Goal: Check status: Check status

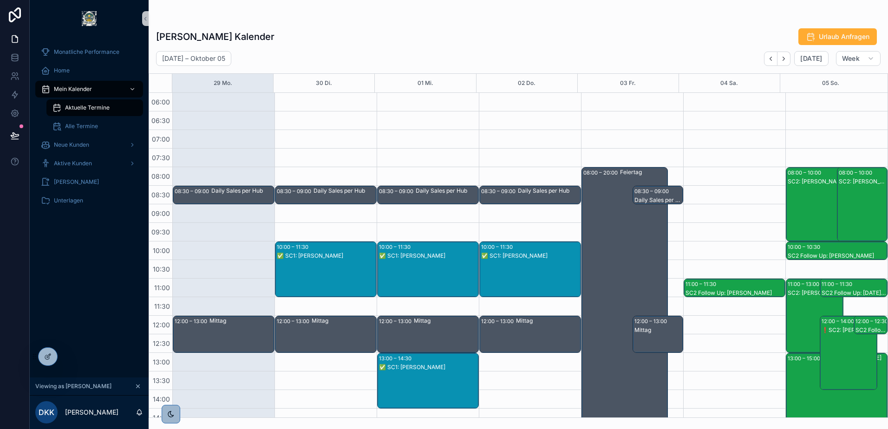
scroll to position [270, 0]
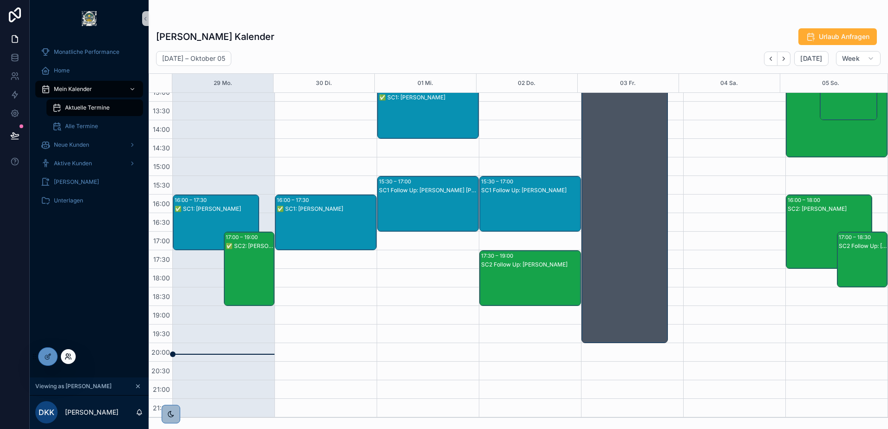
click at [66, 355] on icon at bounding box center [67, 355] width 2 height 2
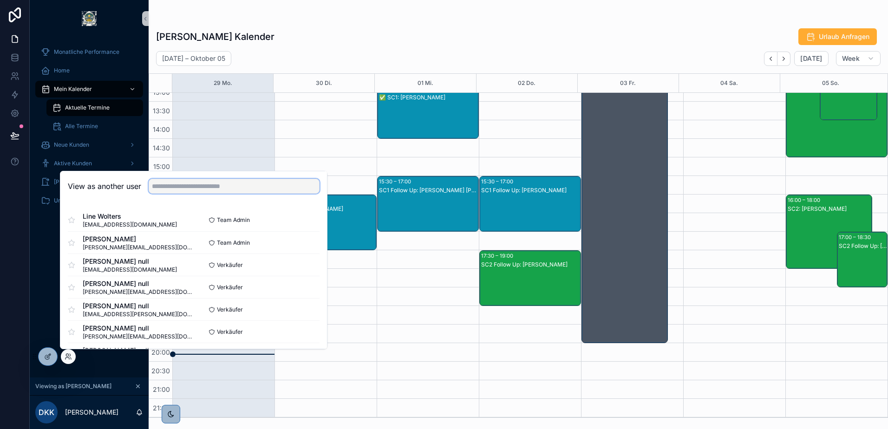
click at [190, 185] on input "text" at bounding box center [234, 186] width 171 height 15
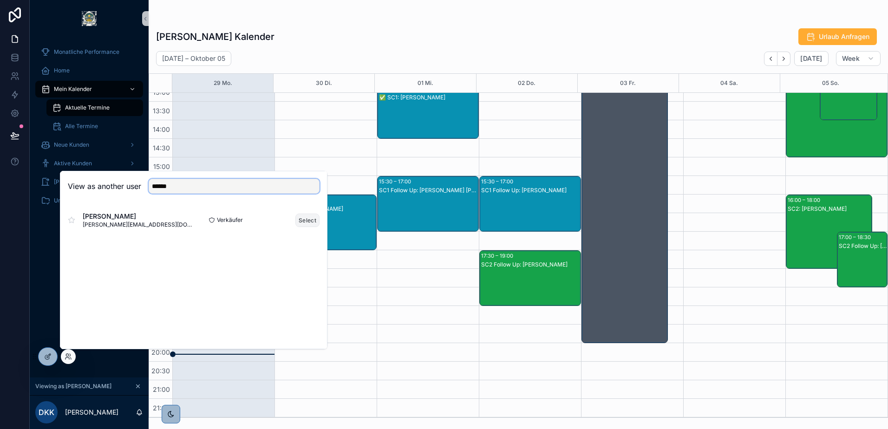
type input "******"
click at [311, 217] on button "Select" at bounding box center [307, 220] width 24 height 13
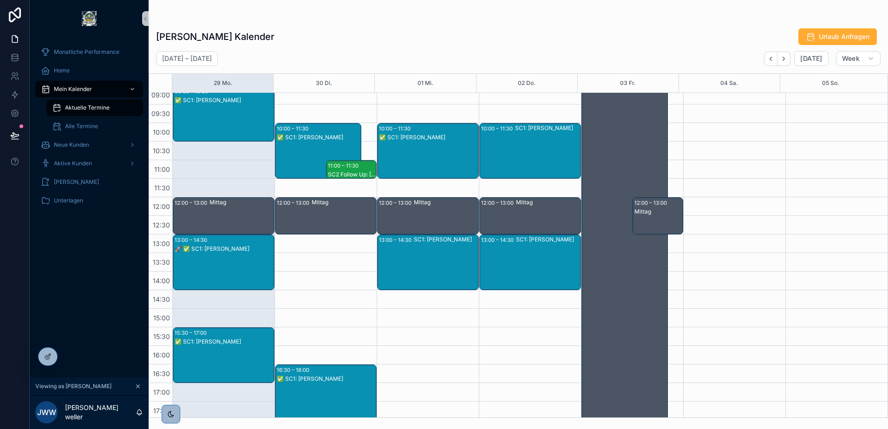
scroll to position [176, 0]
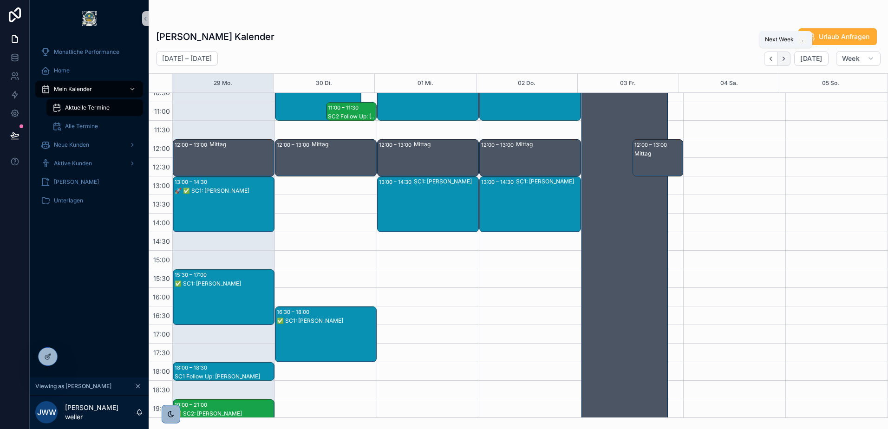
click at [787, 53] on button "Next" at bounding box center [783, 59] width 13 height 14
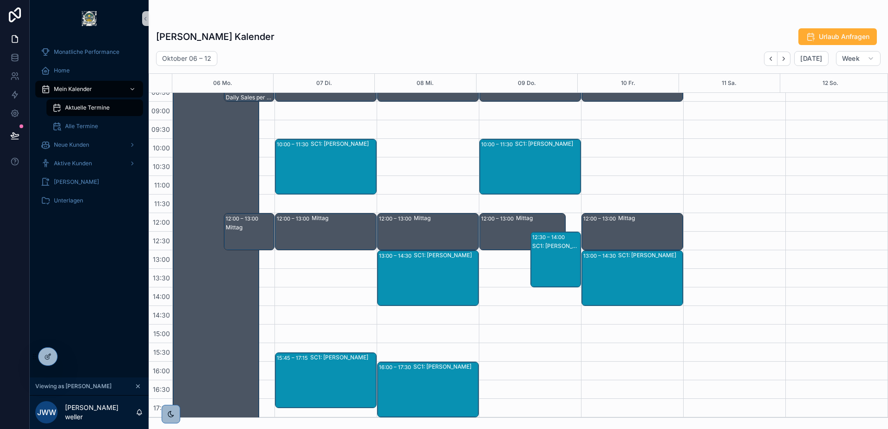
scroll to position [84, 0]
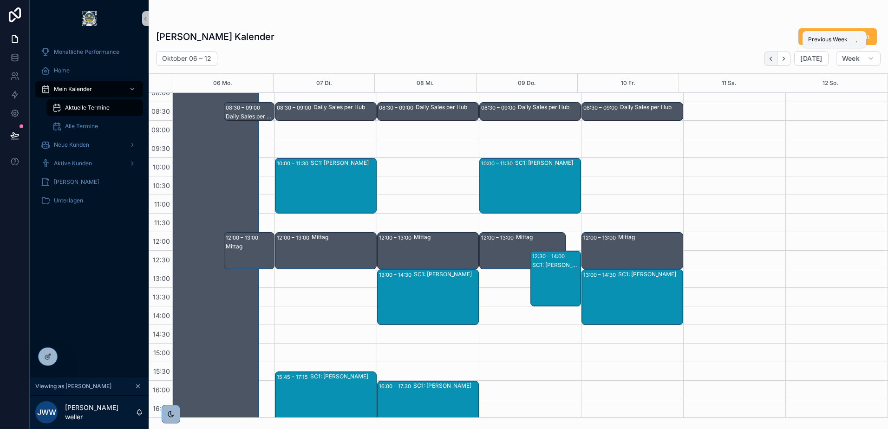
click at [771, 56] on icon "Back" at bounding box center [770, 58] width 7 height 7
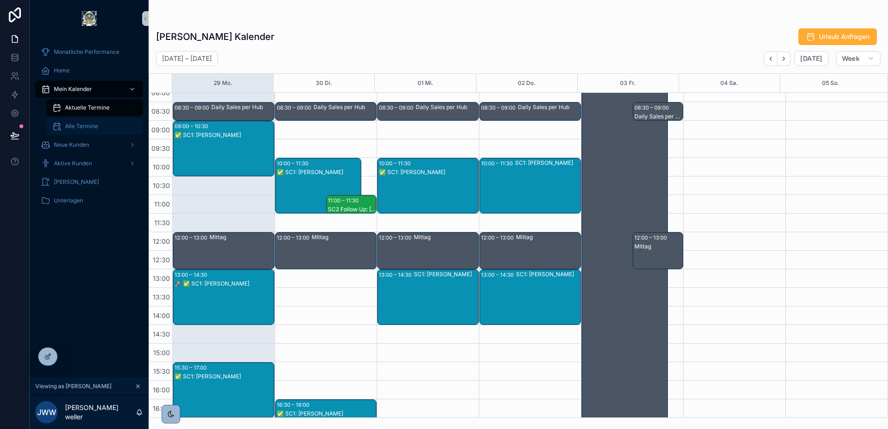
click at [85, 130] on span "Alle Termine" at bounding box center [81, 126] width 33 height 7
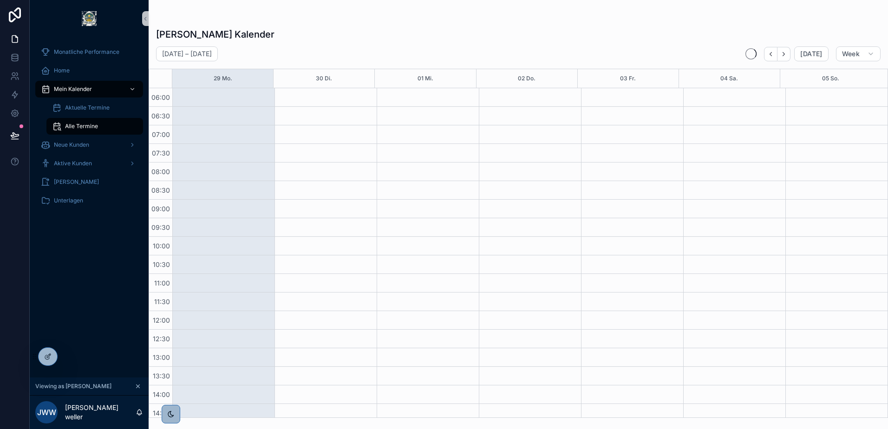
scroll to position [223, 0]
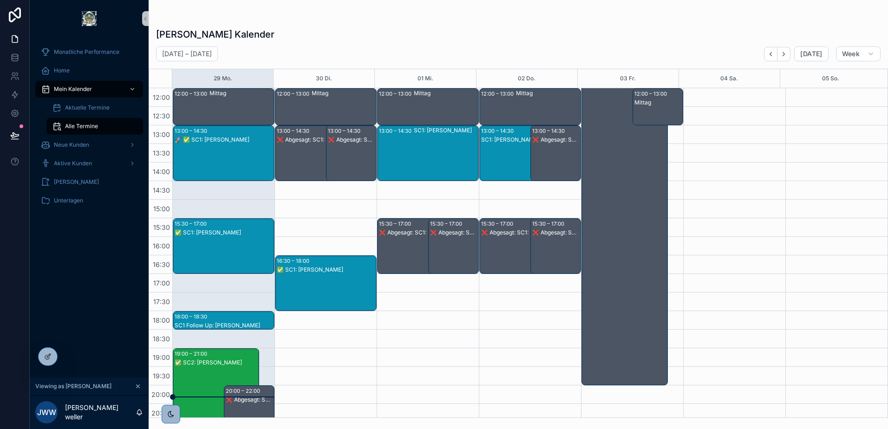
click at [500, 234] on div "❌ Abgesagt: SC1: Steffen Kalusa" at bounding box center [523, 232] width 84 height 7
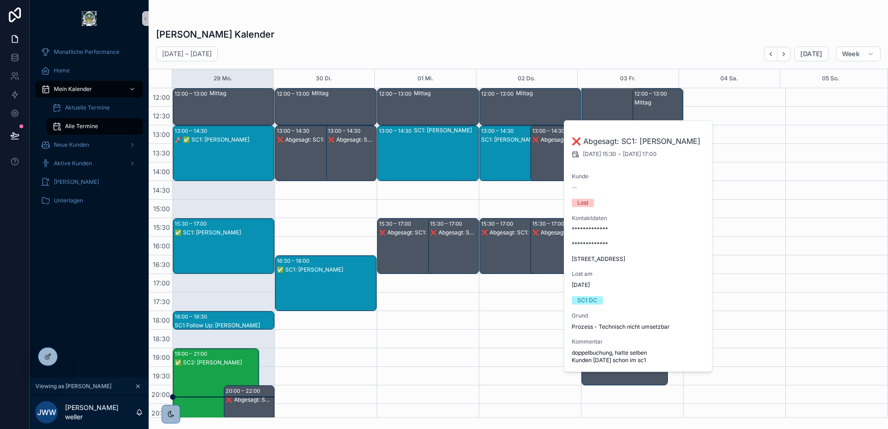
drag, startPoint x: 639, startPoint y: 142, endPoint x: 712, endPoint y: 145, distance: 73.0
click at [712, 145] on div "**********" at bounding box center [638, 246] width 149 height 252
copy h2 "Steffen Kalusa"
